Goal: Information Seeking & Learning: Learn about a topic

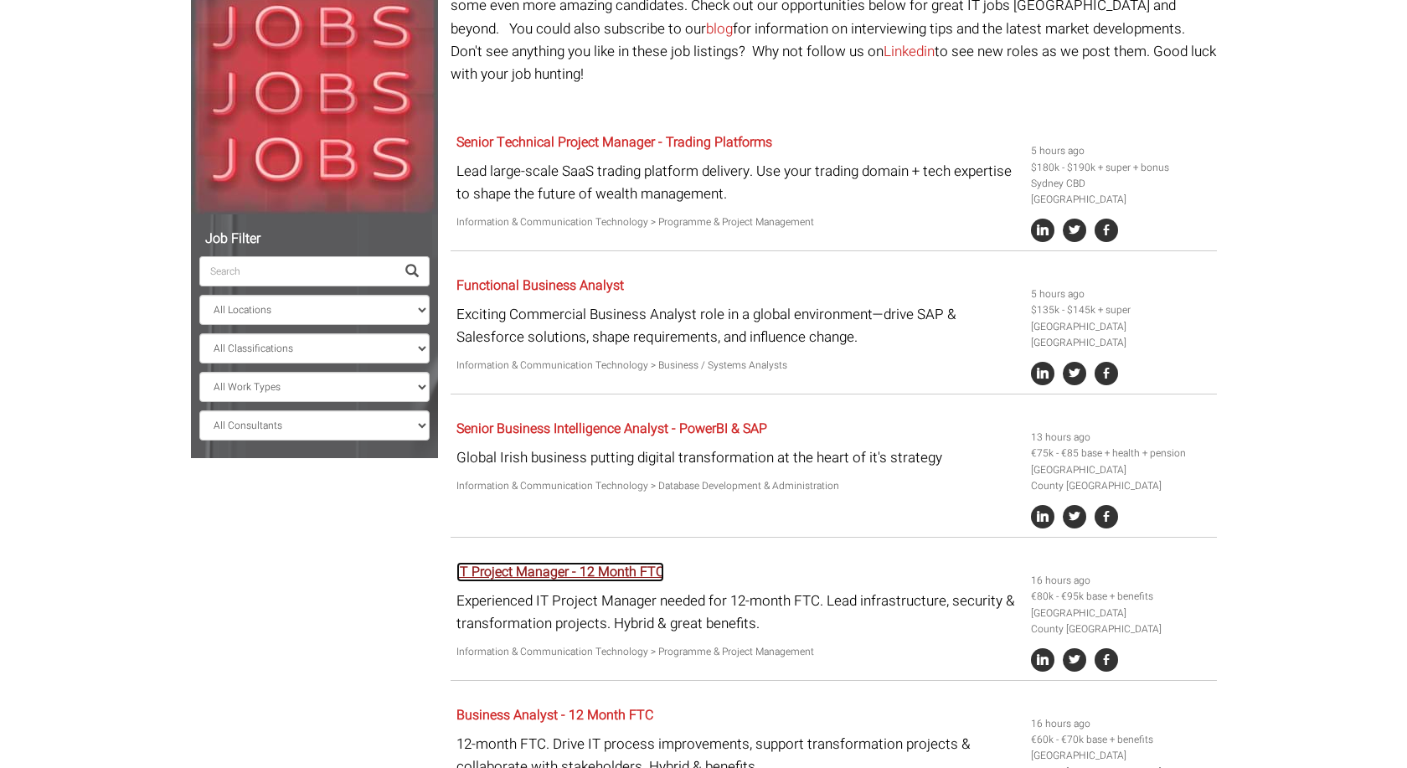
scroll to position [171, 0]
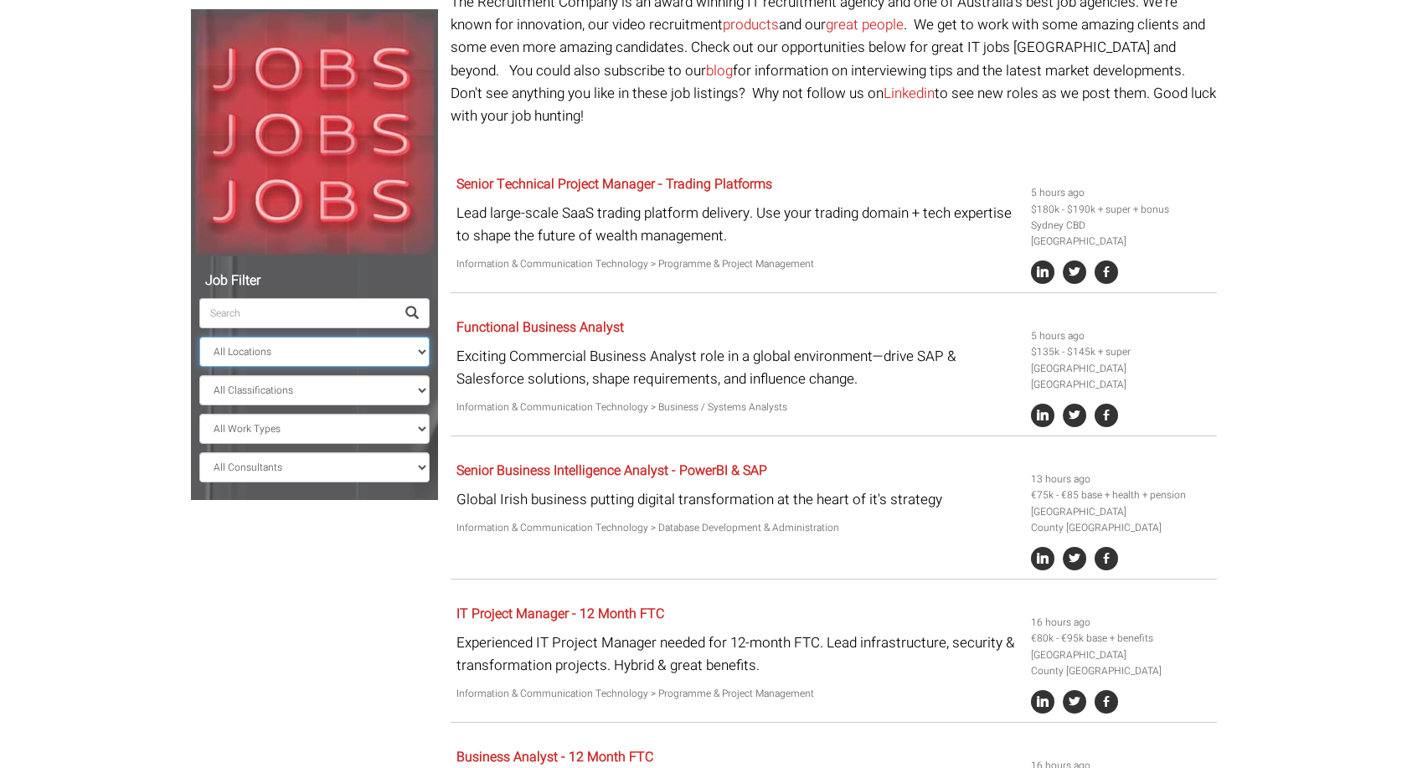
click at [199, 337] on select "All Locations Sydney Melbourne Ireland Sydney CBD Parramatta Circular Quay Nort…" at bounding box center [314, 352] width 230 height 30
click option "Melbourne" at bounding box center [0, 0] width 0 height 0
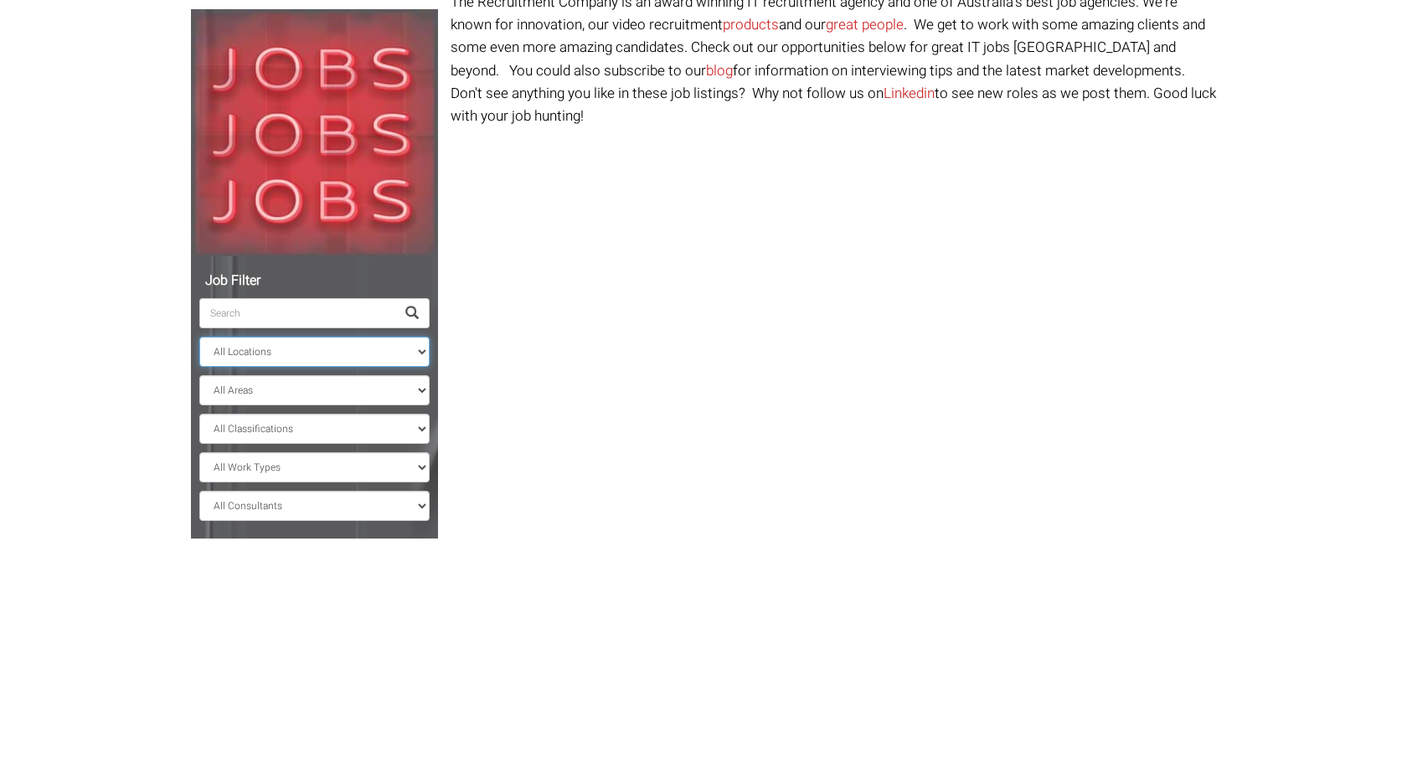
scroll to position [64, 0]
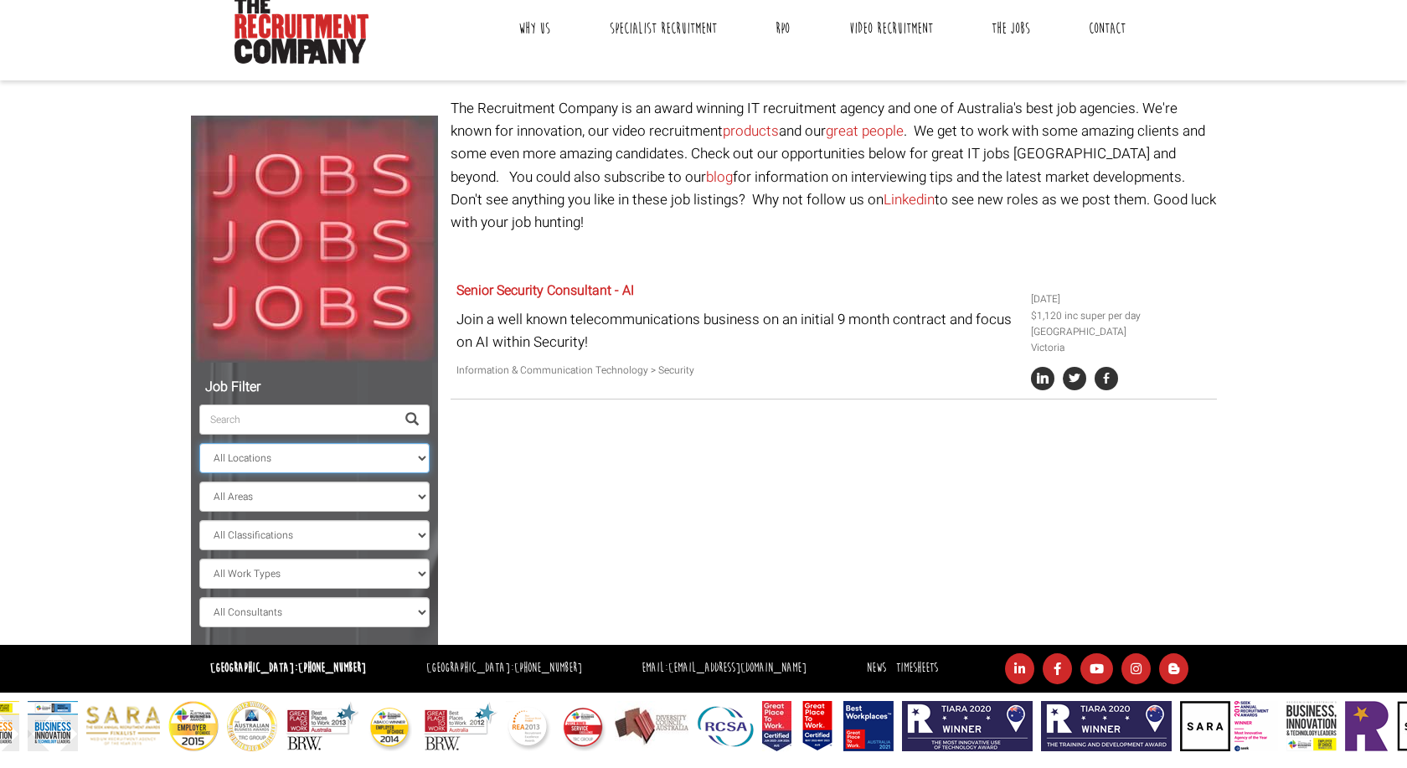
click at [199, 443] on select "All Locations Sydney Melbourne Ireland Sydney CBD Parramatta Circular Quay Nort…" at bounding box center [314, 458] width 230 height 30
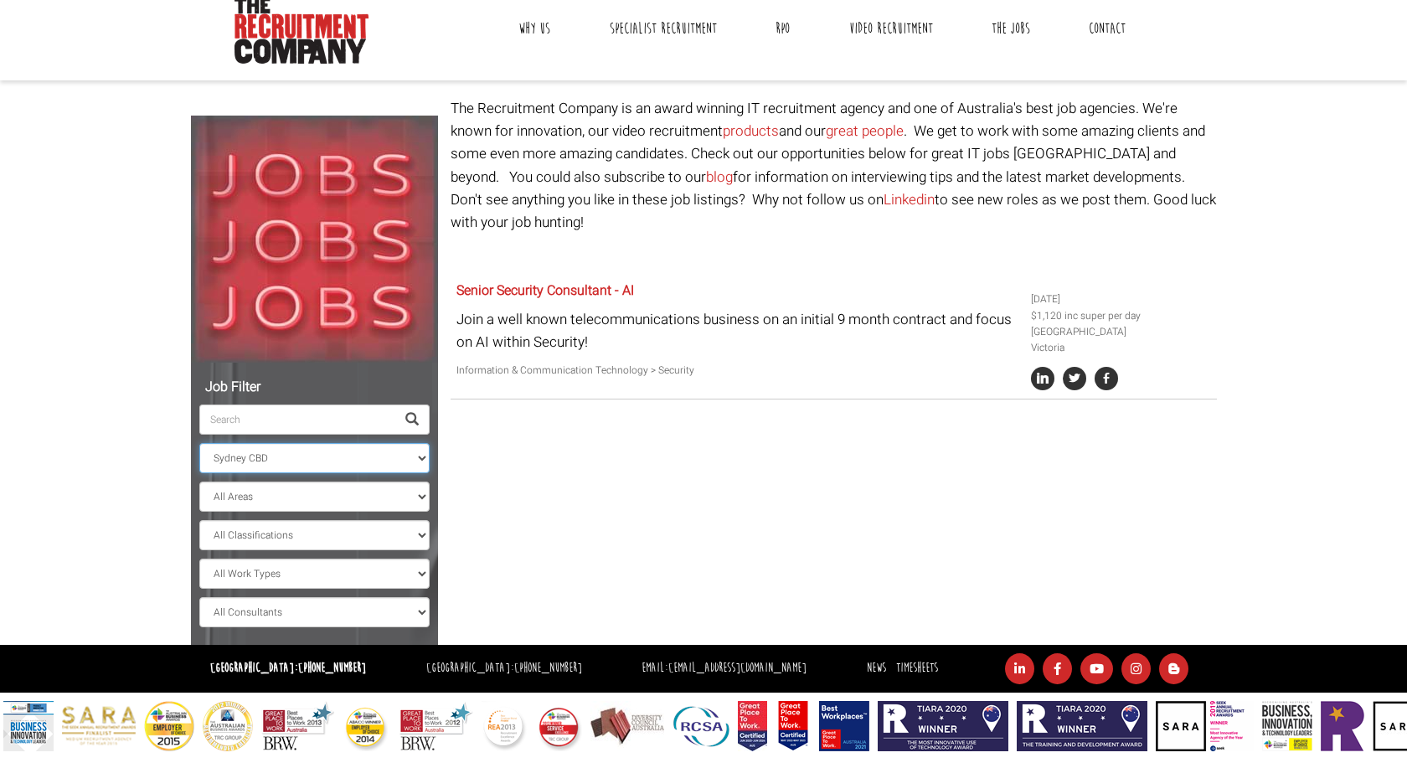
click option "Sydney CBD" at bounding box center [0, 0] width 0 height 0
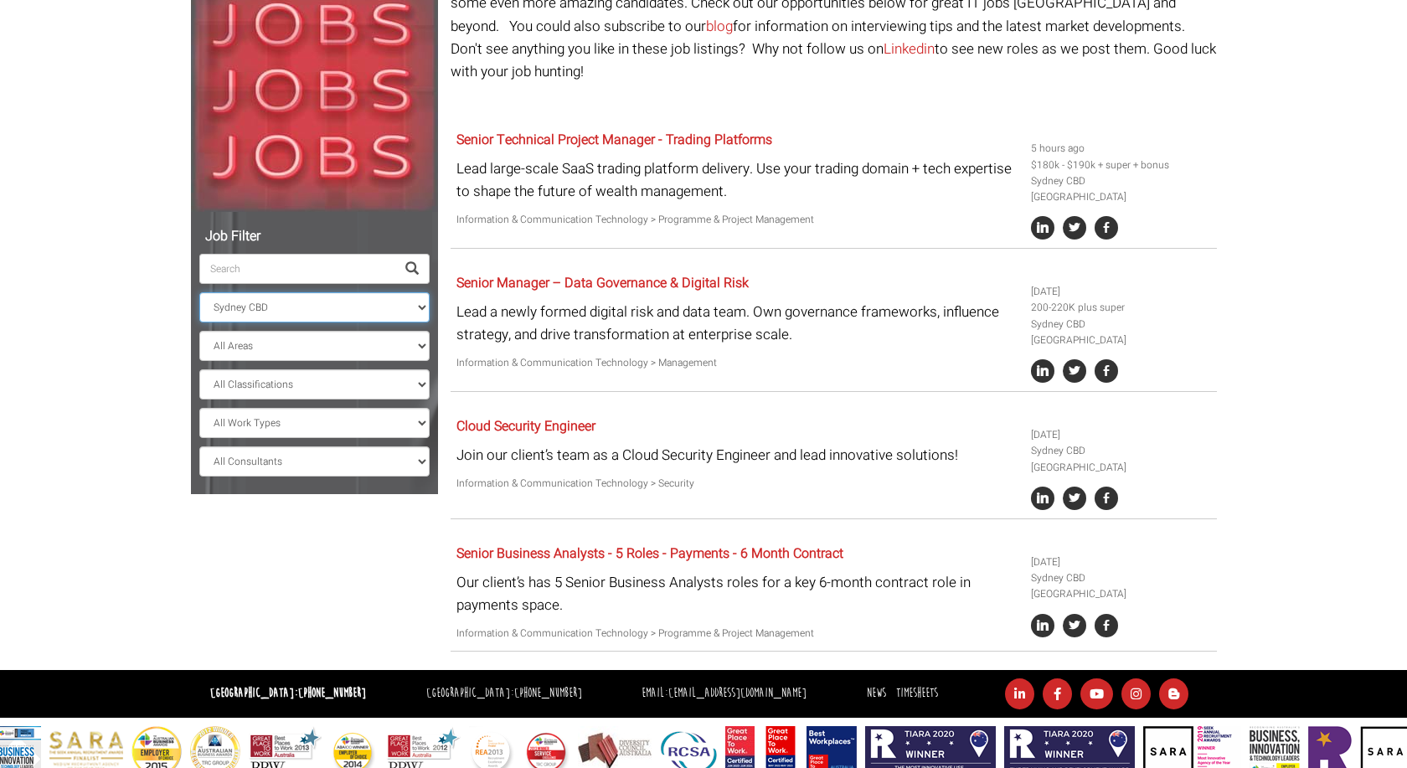
scroll to position [219, 0]
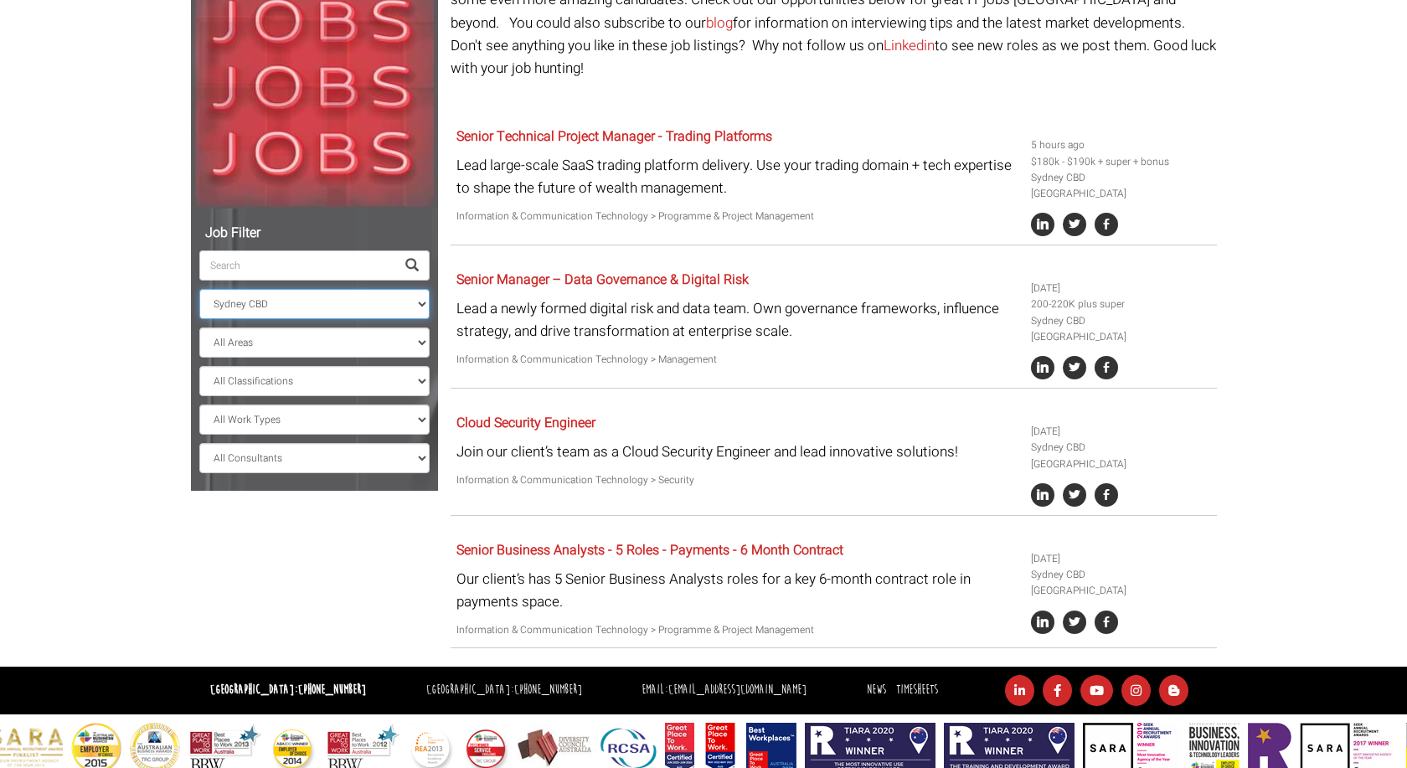
click at [199, 289] on select "All Locations Sydney Melbourne Ireland Sydney CBD Parramatta Circular Quay Nort…" at bounding box center [314, 304] width 230 height 30
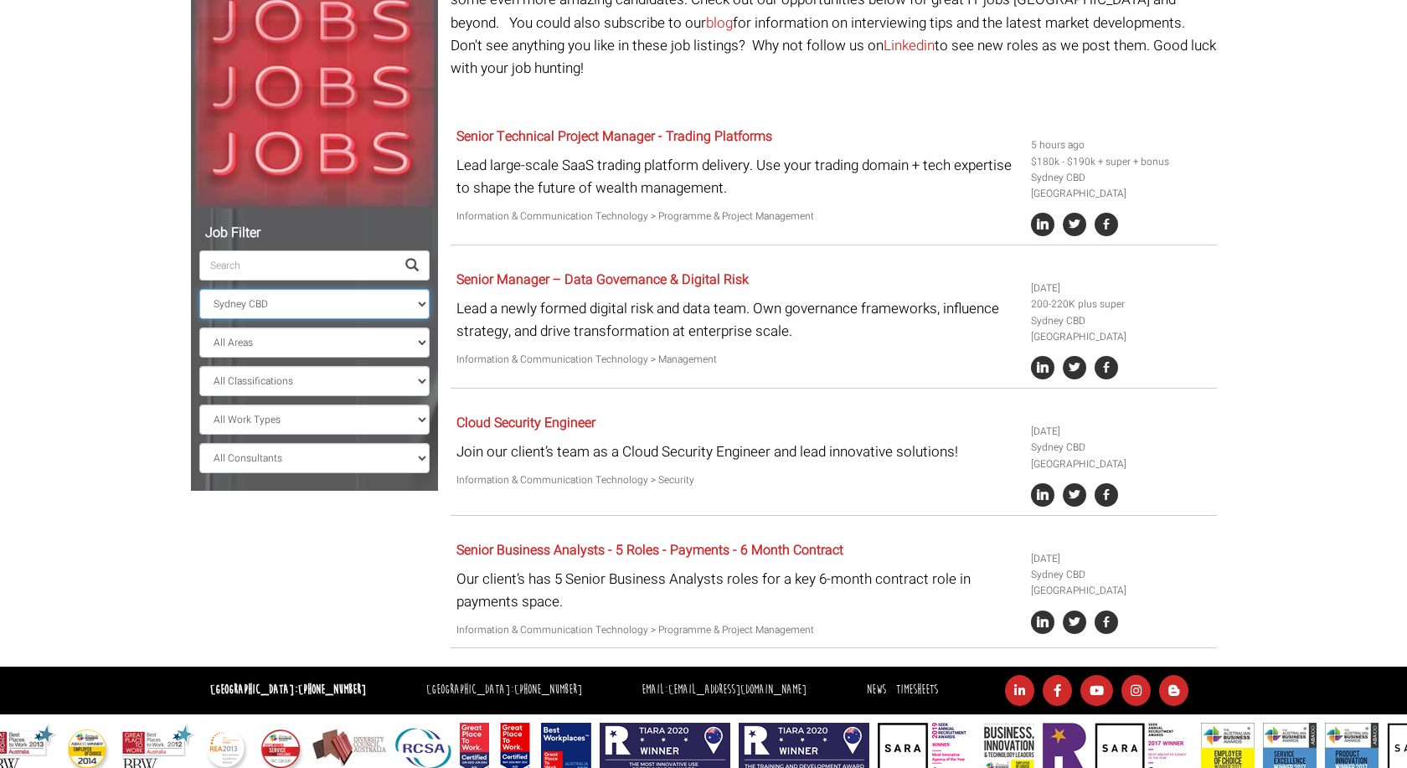
click option "Brisbane" at bounding box center [0, 0] width 0 height 0
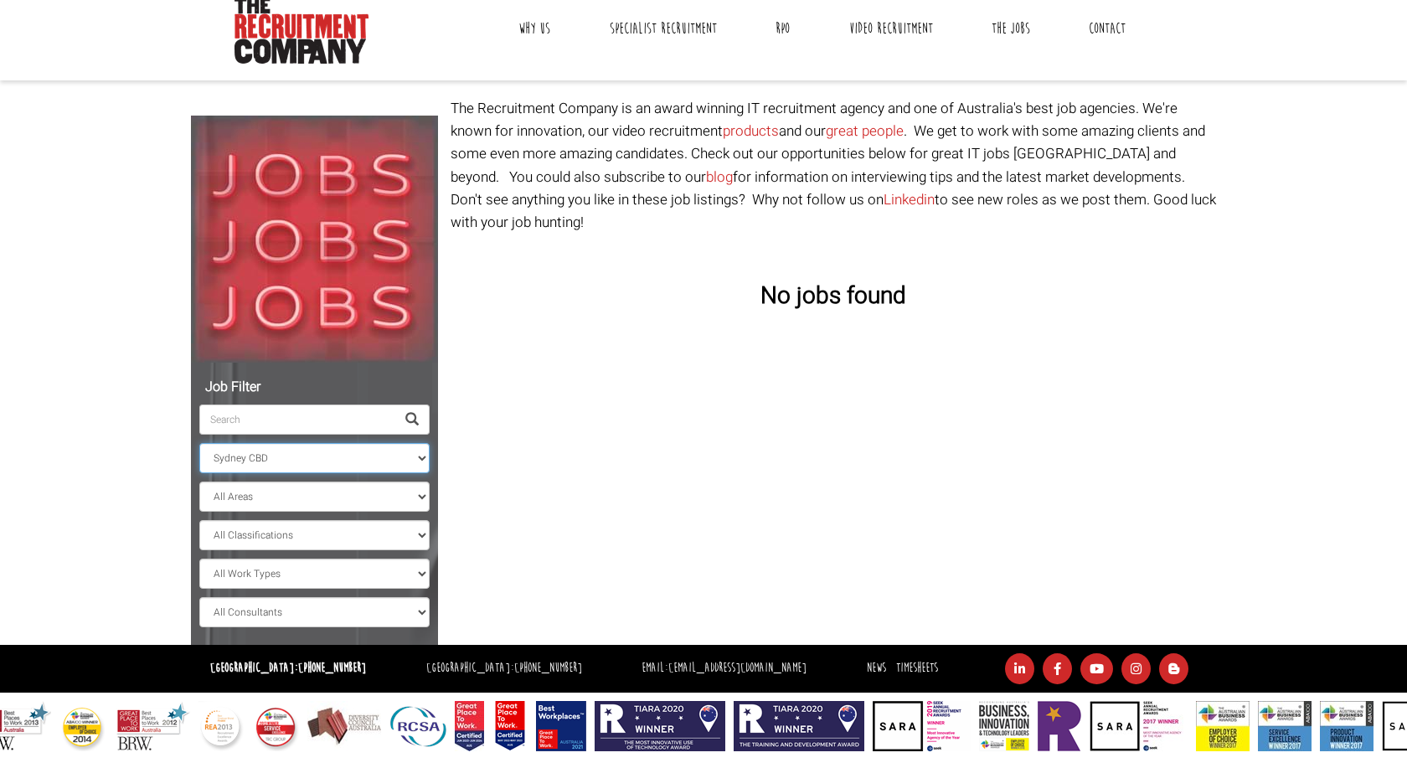
scroll to position [64, 0]
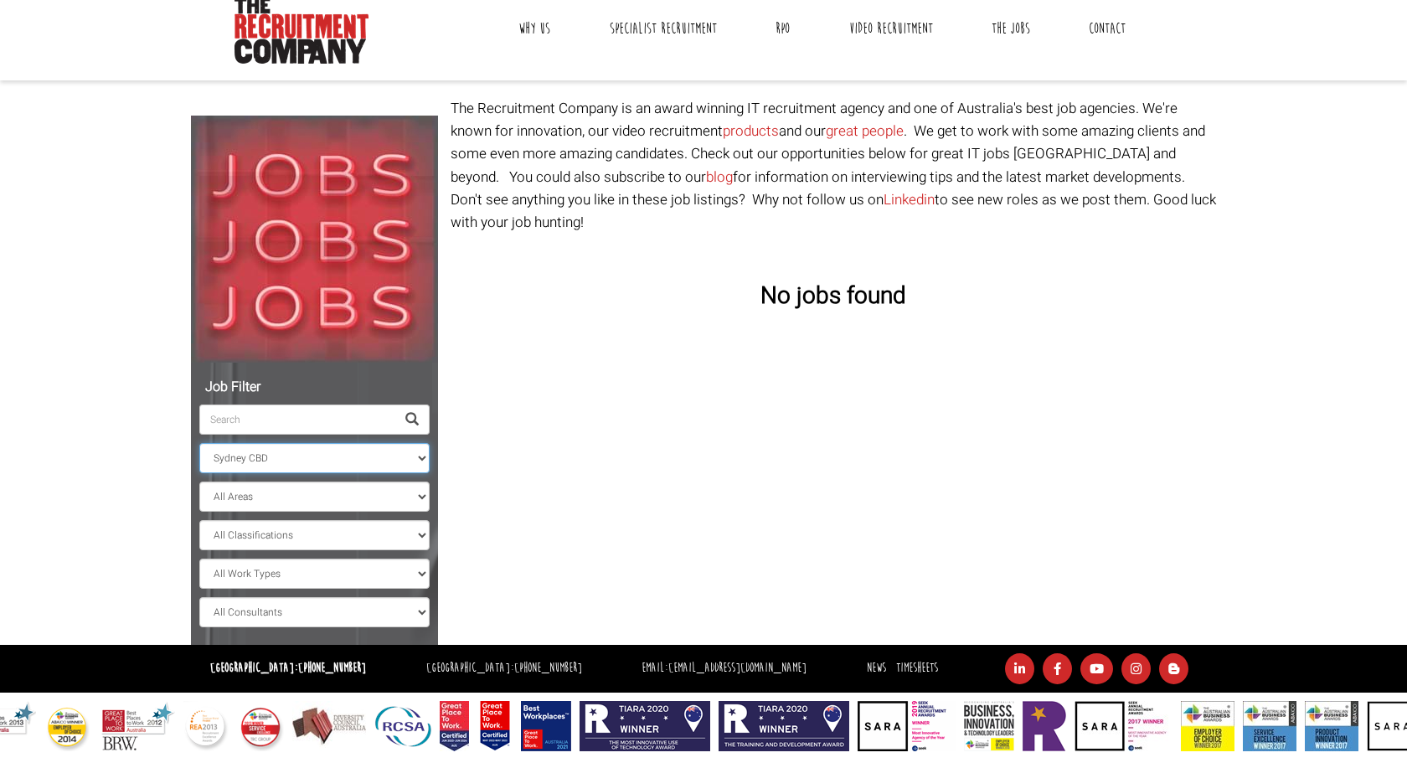
click at [199, 443] on select "All Locations Sydney Melbourne Ireland Sydney CBD Parramatta Circular Quay Nort…" at bounding box center [314, 458] width 230 height 30
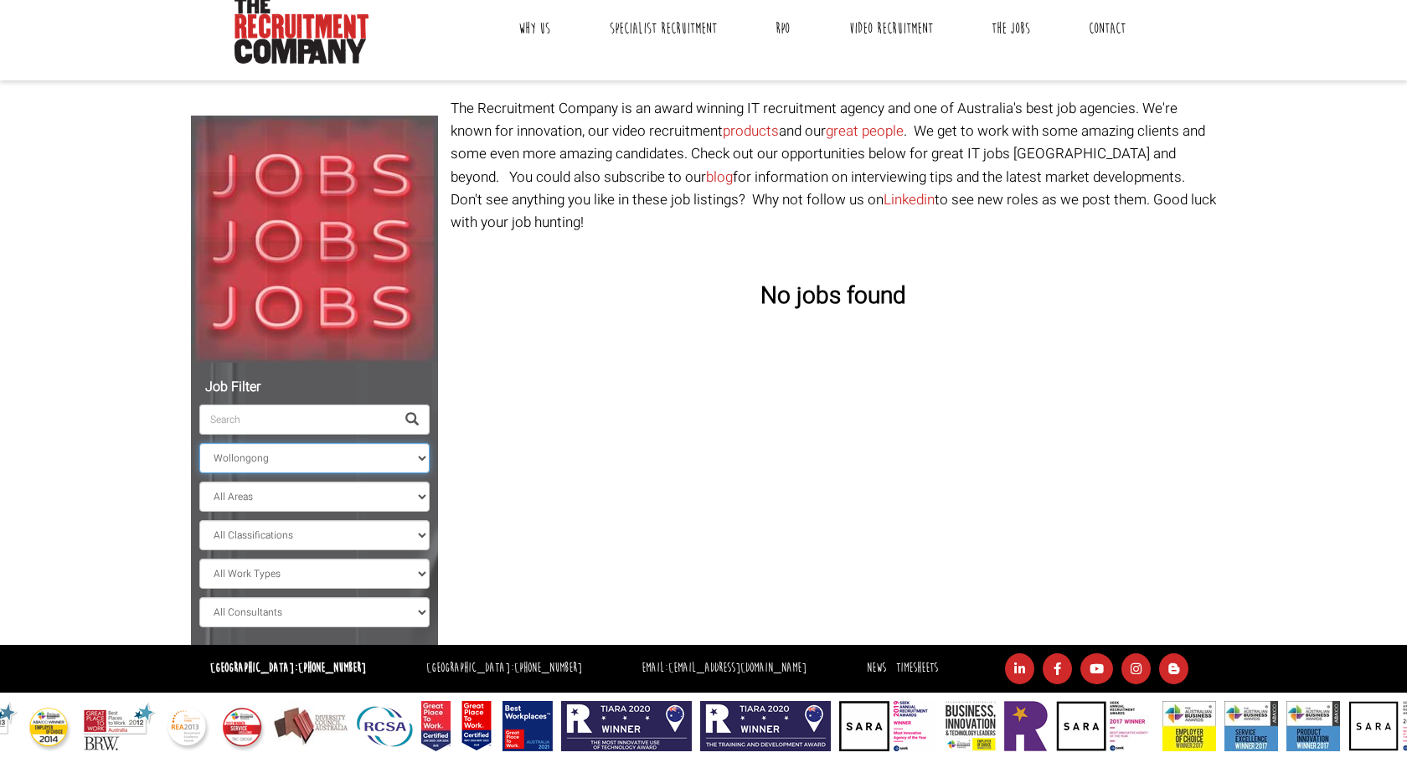
click option "Wollongong" at bounding box center [0, 0] width 0 height 0
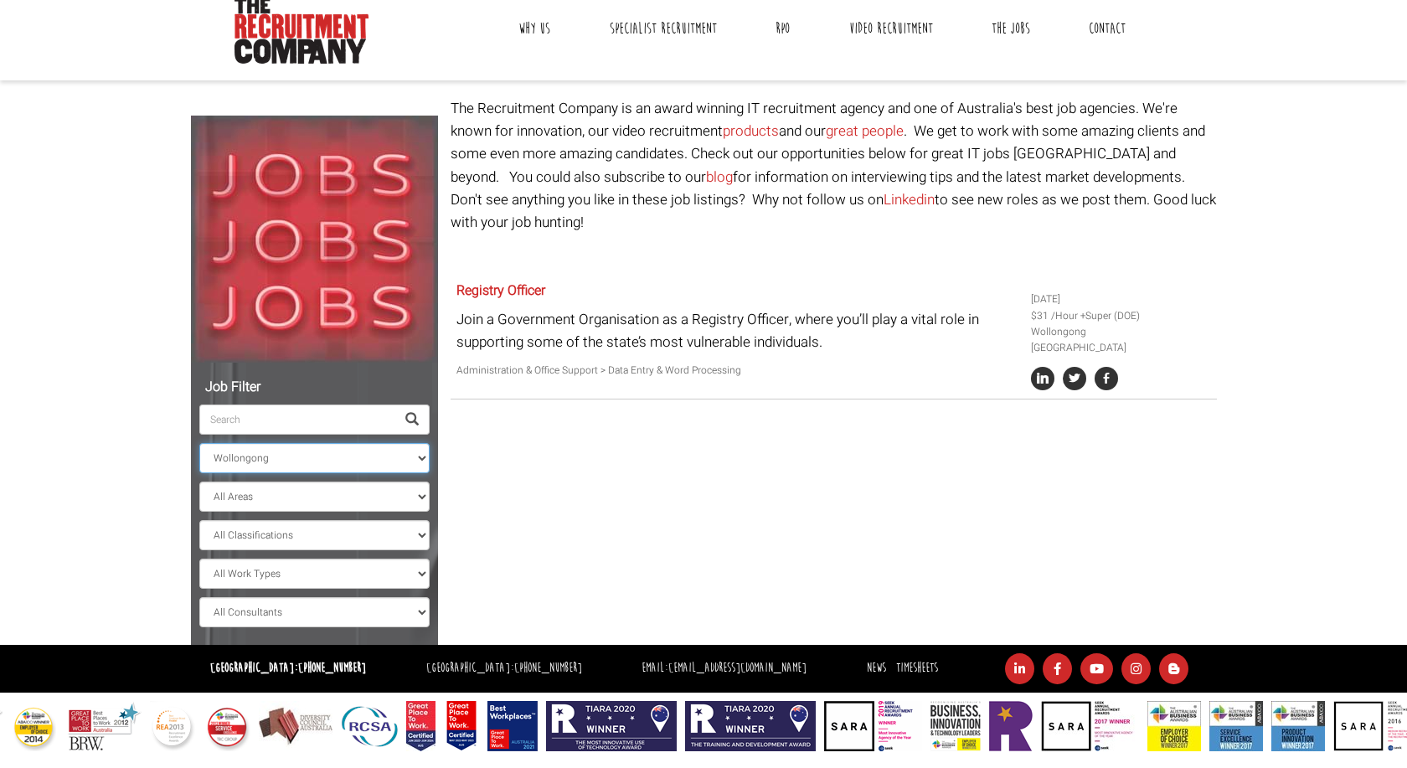
click at [199, 443] on select "All Locations Sydney Melbourne Ireland Sydney CBD Parramatta Circular Quay Nort…" at bounding box center [314, 458] width 230 height 30
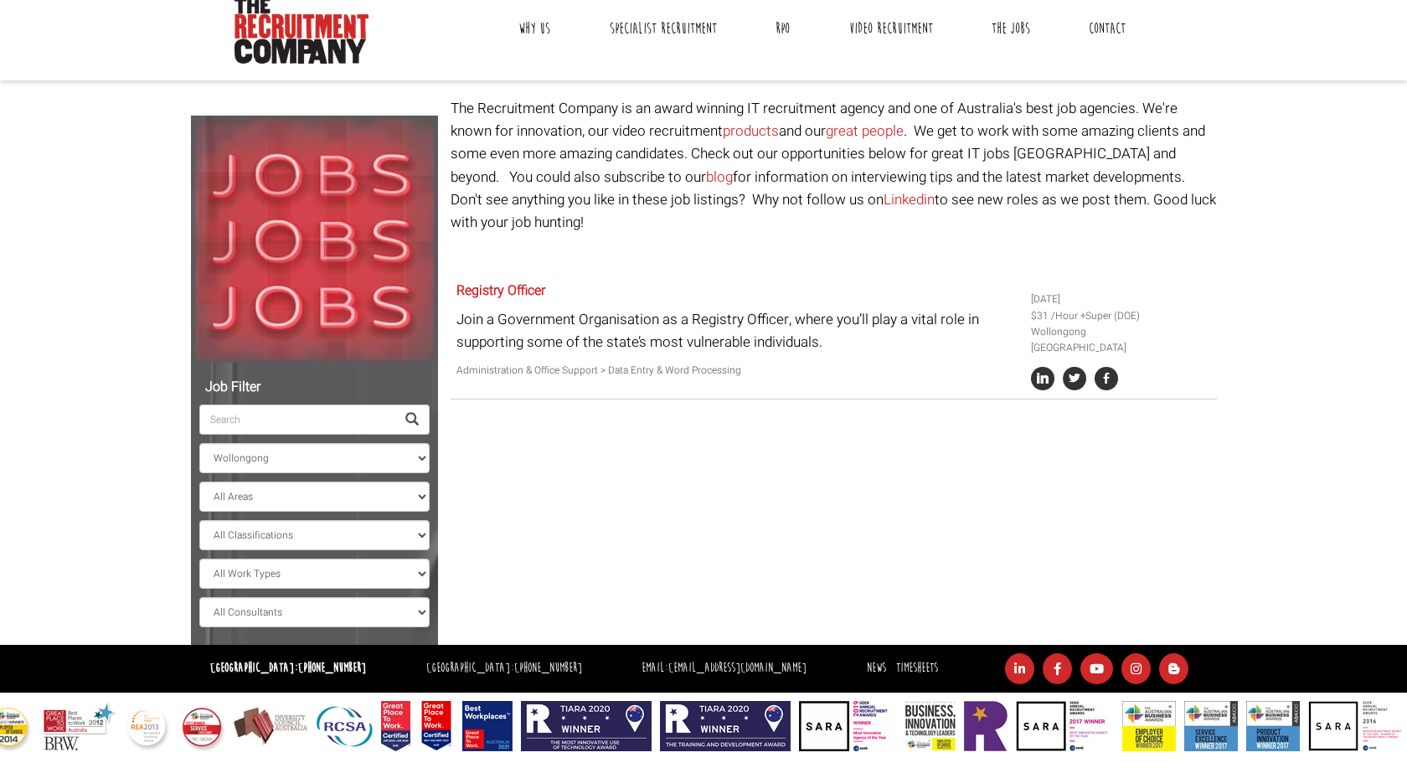
click at [618, 524] on div "Job Filter All Locations Sydney Melbourne Ireland Sydney CBD Parramatta Circula…" at bounding box center [703, 371] width 1051 height 548
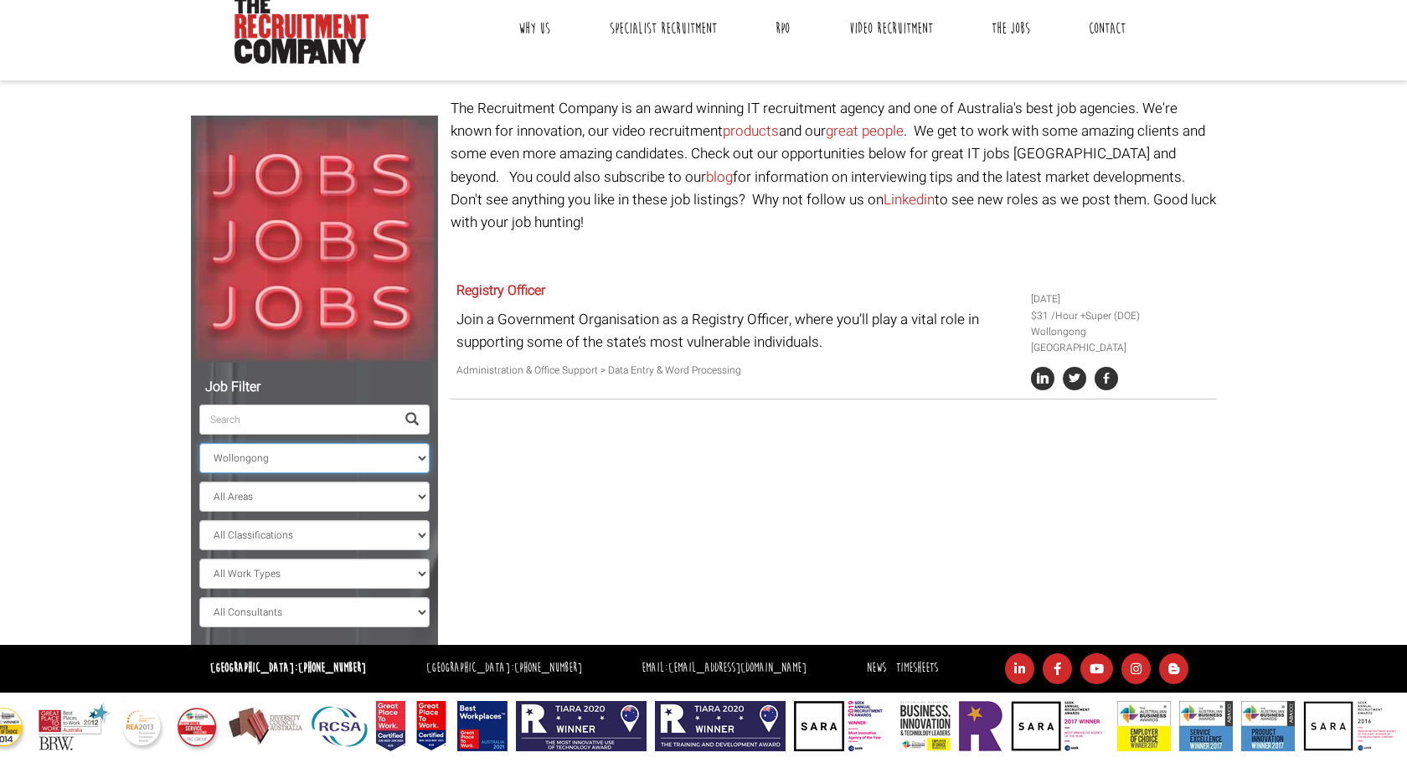
click at [199, 443] on select "All Locations Sydney Melbourne Ireland Sydney CBD Parramatta Circular Quay Nort…" at bounding box center [314, 458] width 230 height 30
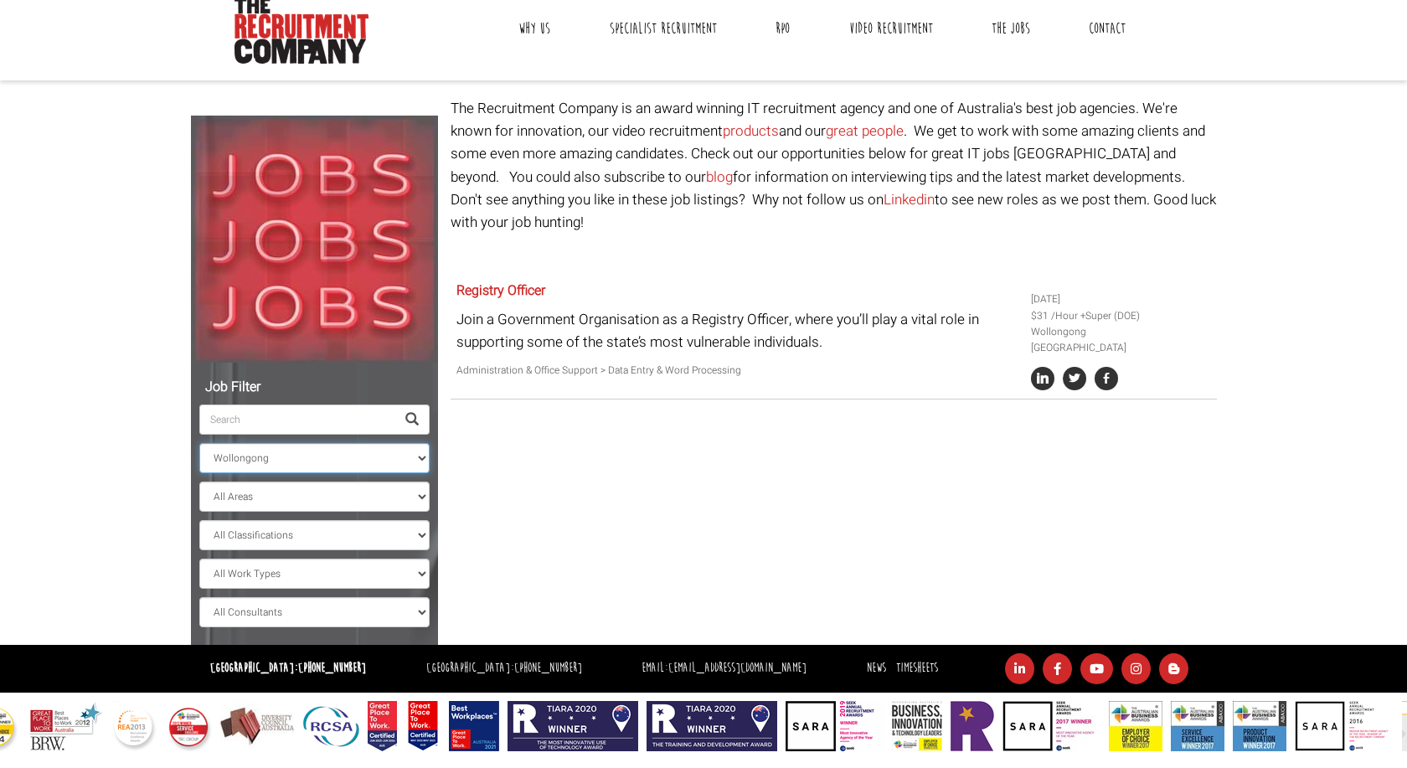
click option "Perth" at bounding box center [0, 0] width 0 height 0
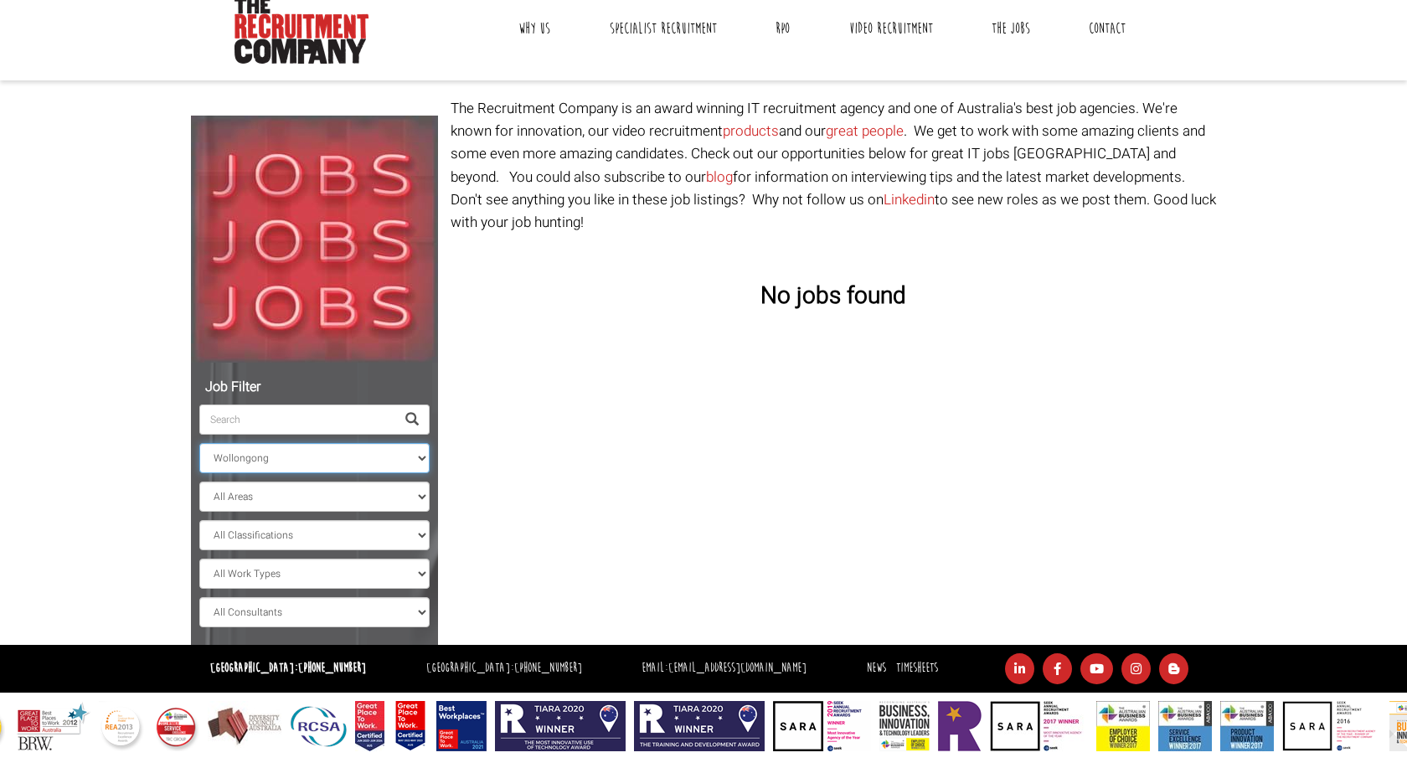
click at [199, 443] on select "All Locations Sydney Melbourne Ireland Sydney CBD Parramatta Circular Quay Nort…" at bounding box center [314, 458] width 230 height 30
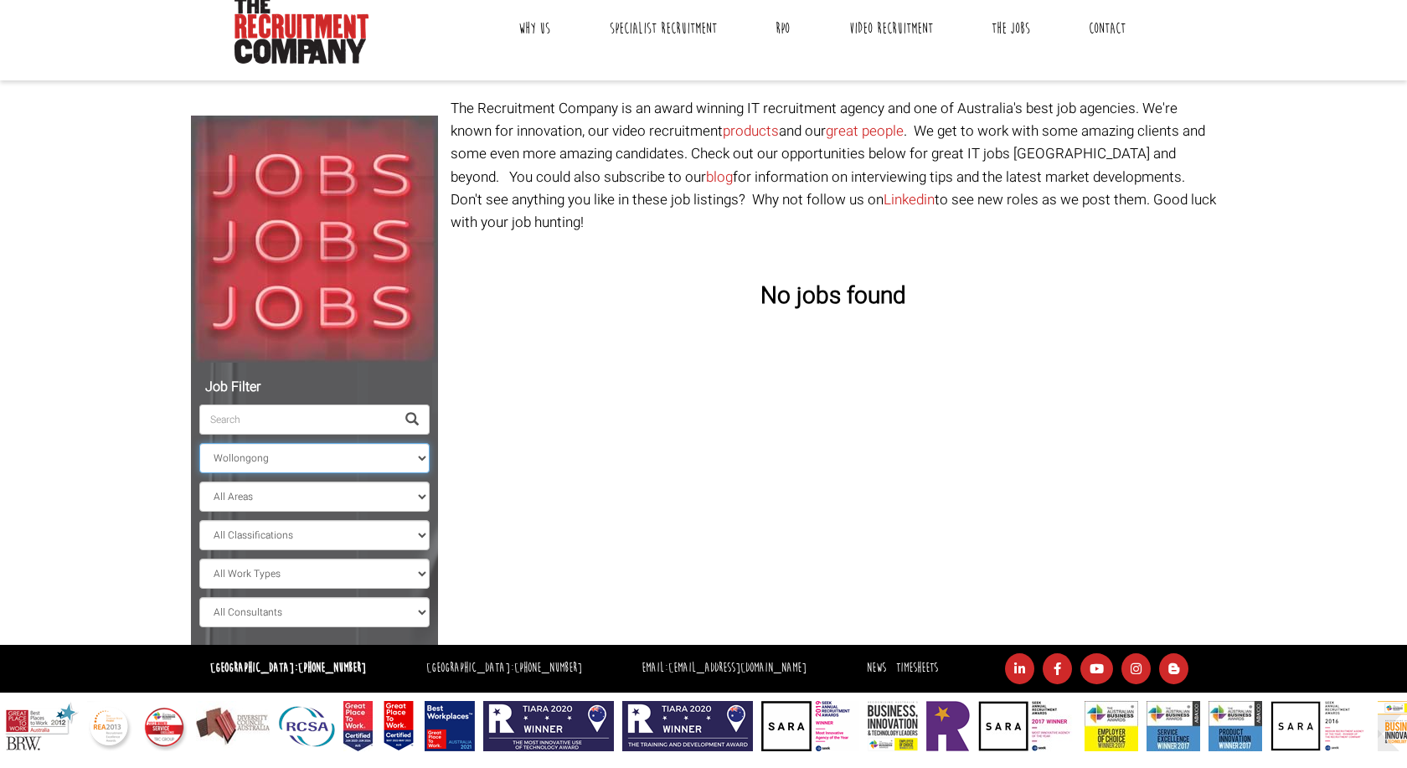
select select "Melbourne"
click option "Melbourne" at bounding box center [0, 0] width 0 height 0
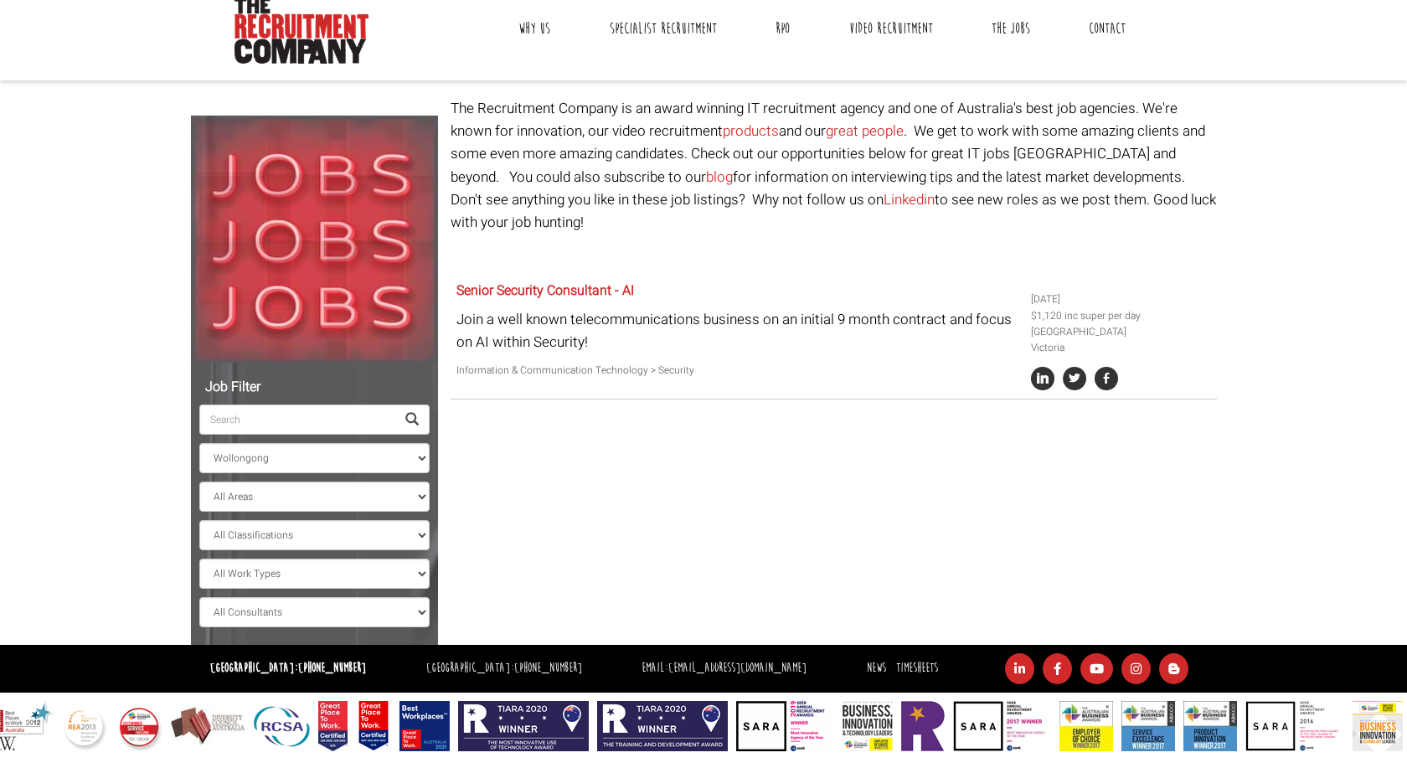
drag, startPoint x: 1186, startPoint y: 327, endPoint x: 1207, endPoint y: 328, distance: 21.0
click at [1188, 328] on li "Melbourne Victoria" at bounding box center [1120, 340] width 179 height 32
